Goal: Task Accomplishment & Management: Use online tool/utility

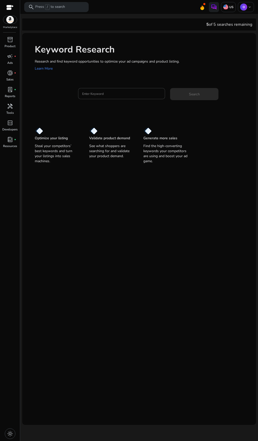
click at [83, 96] on input "Enter Keyword" at bounding box center [121, 94] width 79 height 6
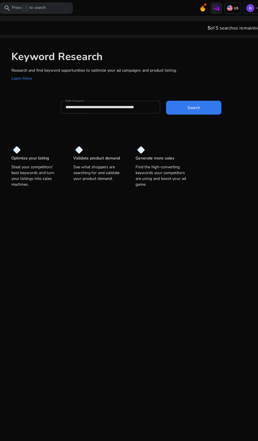
type input "**********"
click at [189, 97] on span "Search" at bounding box center [194, 94] width 11 height 5
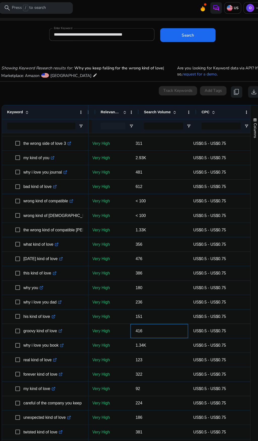
scroll to position [176, 0]
